Goal: Purchase product/service

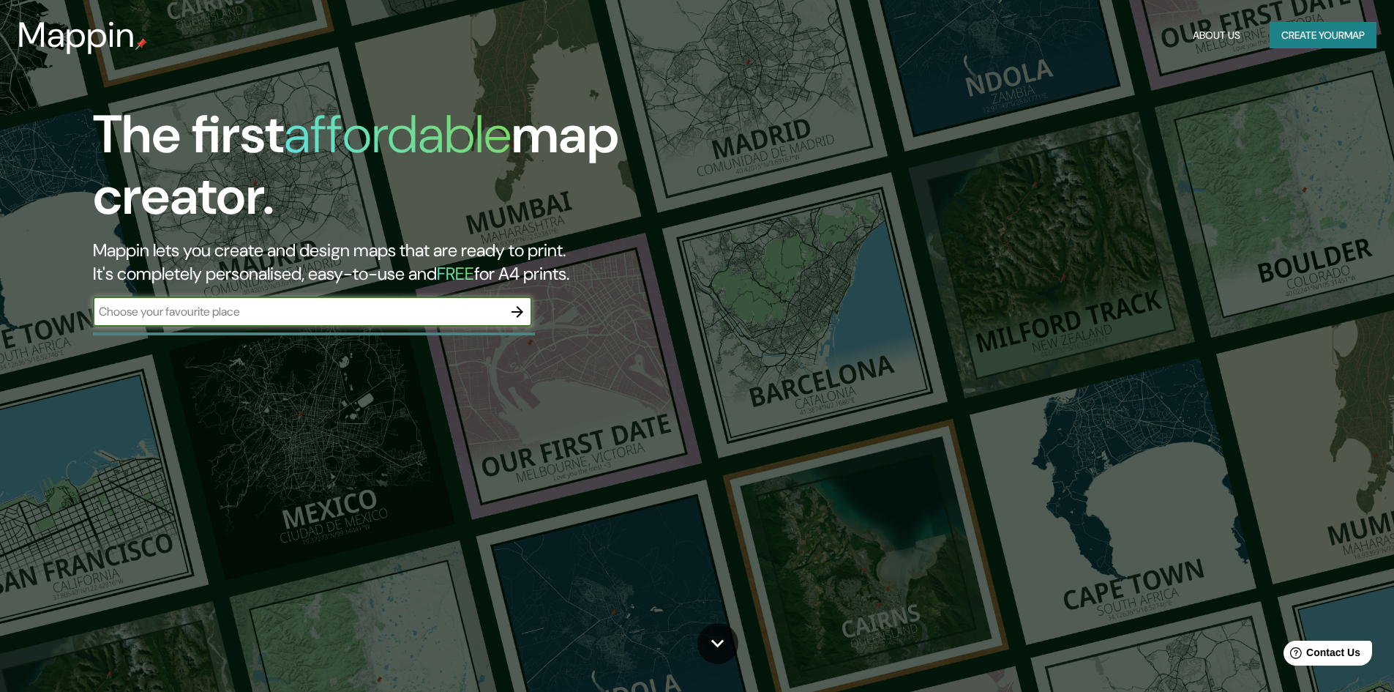
click at [267, 315] on input "text" at bounding box center [298, 311] width 410 height 17
type input "la serena"
click at [1290, 29] on button "Create your map" at bounding box center [1323, 35] width 107 height 27
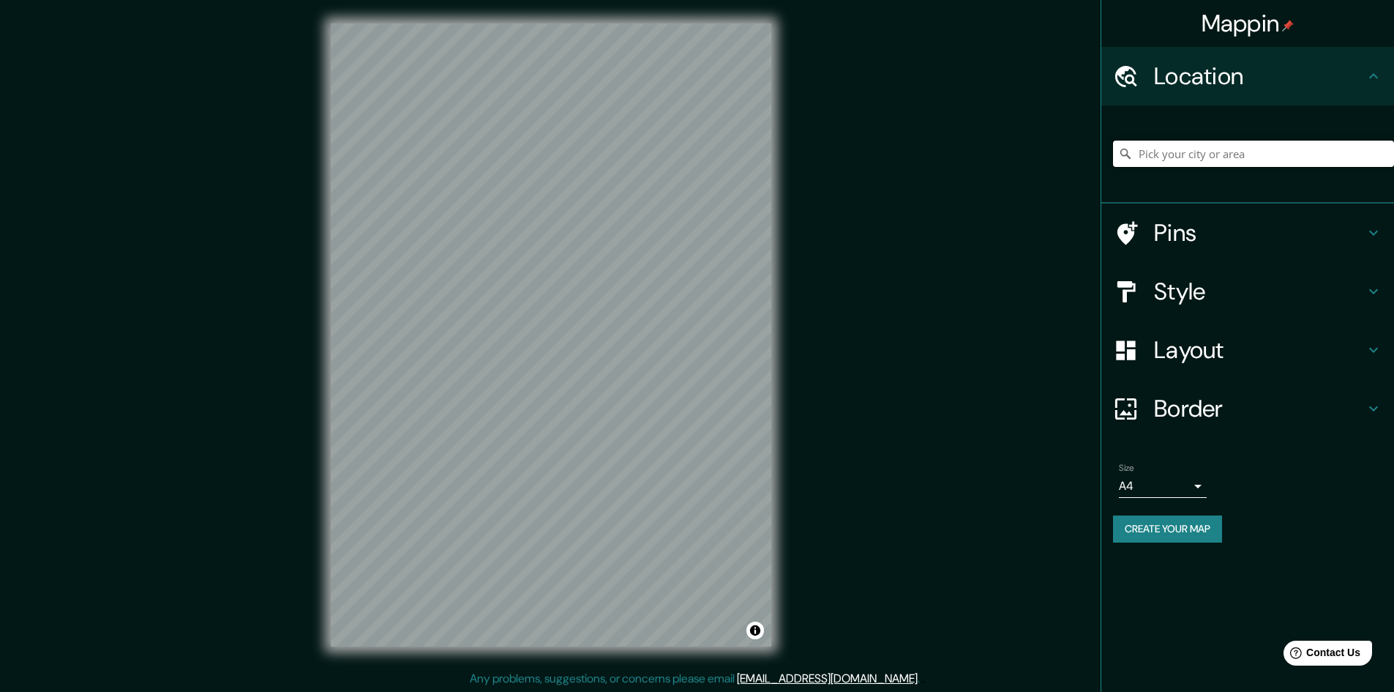
click at [1192, 152] on input "Pick your city or area" at bounding box center [1253, 154] width 281 height 26
click at [1178, 151] on input "[GEOGRAPHIC_DATA][PERSON_NAME], [GEOGRAPHIC_DATA], [GEOGRAPHIC_DATA]" at bounding box center [1253, 154] width 281 height 26
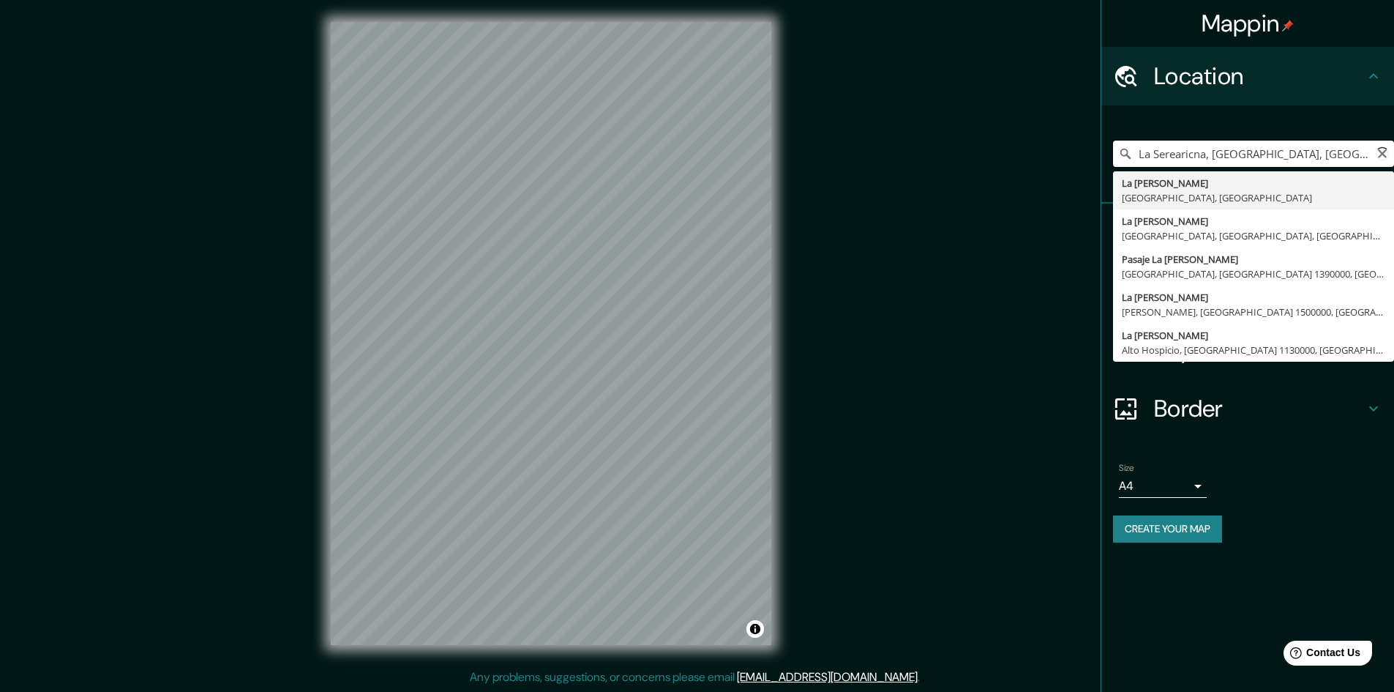
type input "La Serearicana, Región de Coquimbo, Chile"
type textarea "e"
drag, startPoint x: 1363, startPoint y: 151, endPoint x: 1107, endPoint y: 157, distance: 257.0
click at [1107, 157] on div "La Serearicana, Región de Coquimbo, Chile Región de Coquimbo Chile Chile-Italia…" at bounding box center [1247, 154] width 293 height 98
type input "Arica, La Serena, Región de Coquimbo 1700000, Chile"
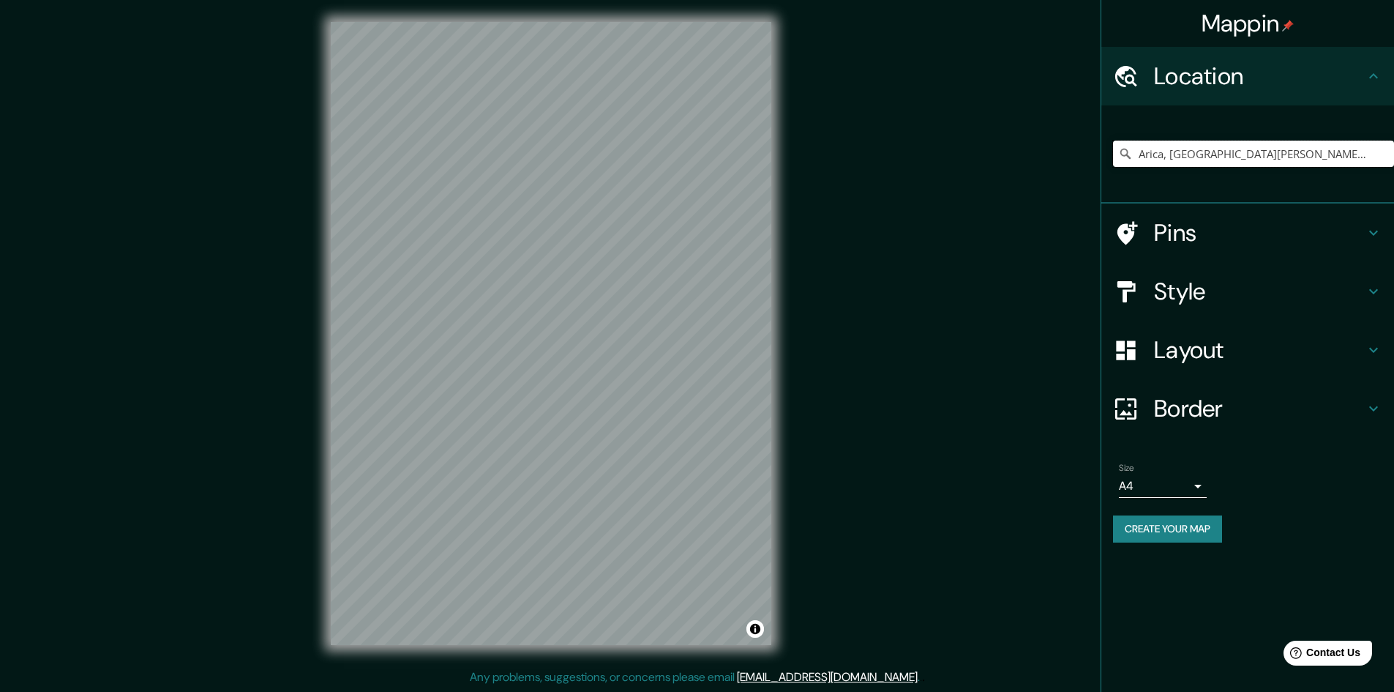
scroll to position [0, 0]
click at [1182, 154] on input "Arica, La Serena, Región de Coquimbo 1700000, Chile" at bounding box center [1253, 154] width 281 height 26
click at [1380, 154] on icon "Clear" at bounding box center [1383, 154] width 12 height 12
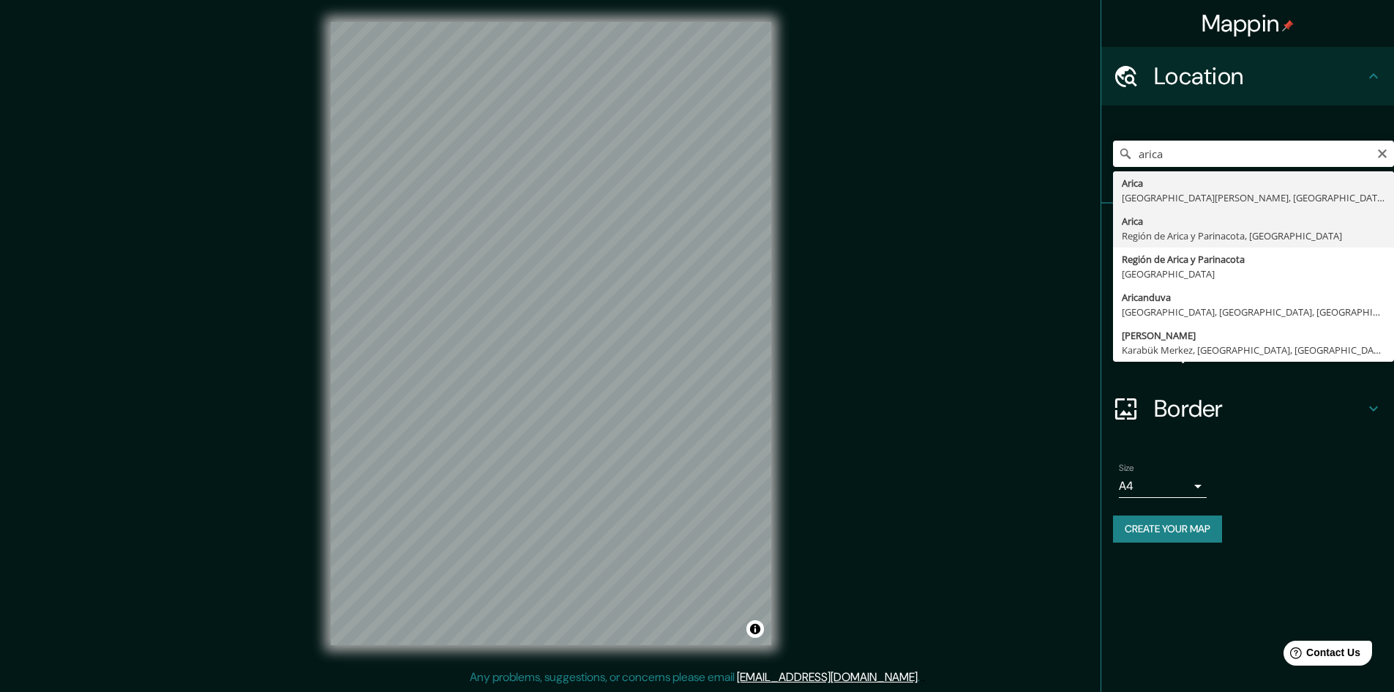
type input "Arica, Región de Arica y Parinacota, Chile"
